Goal: Register for event/course

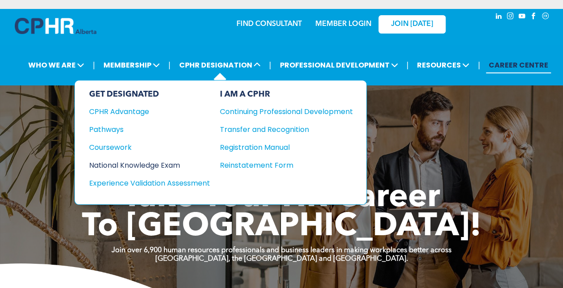
click at [177, 160] on div "National Knowledge Exam" at bounding box center [143, 165] width 109 height 11
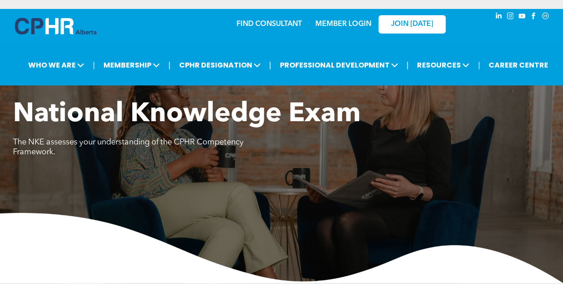
click at [302, 246] on img at bounding box center [281, 248] width 563 height 70
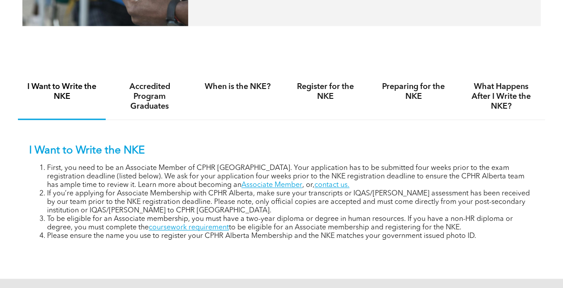
scroll to position [516, 0]
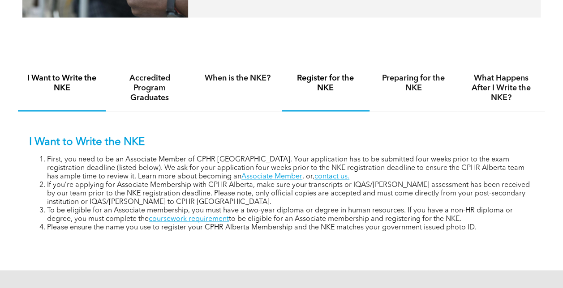
click at [317, 93] on h4 "Register for the NKE" at bounding box center [326, 83] width 72 height 20
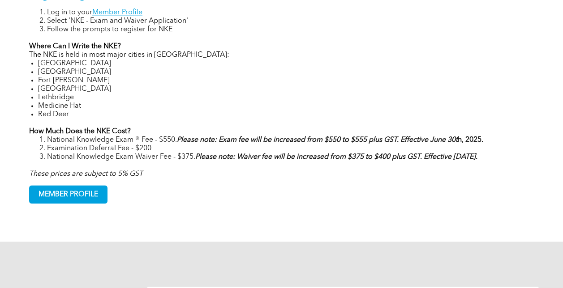
scroll to position [665, 0]
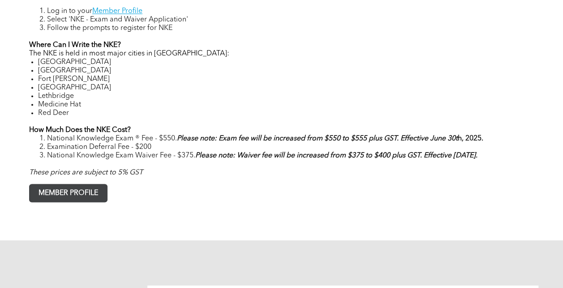
click at [82, 202] on span "MEMBER PROFILE" at bounding box center [68, 193] width 77 height 17
